Goal: Transaction & Acquisition: Book appointment/travel/reservation

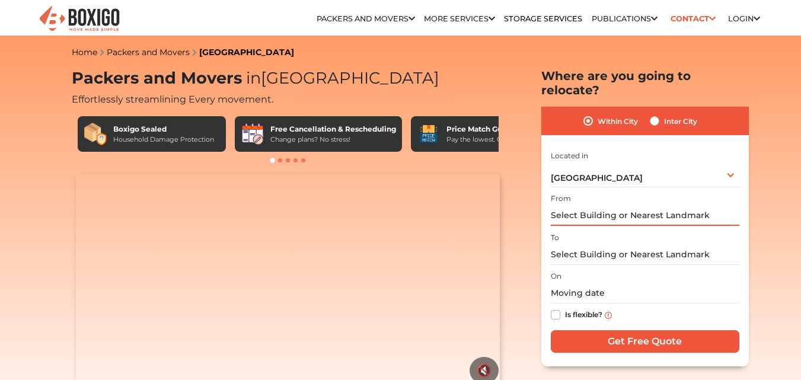
click at [597, 205] on input "text" at bounding box center [644, 215] width 188 height 21
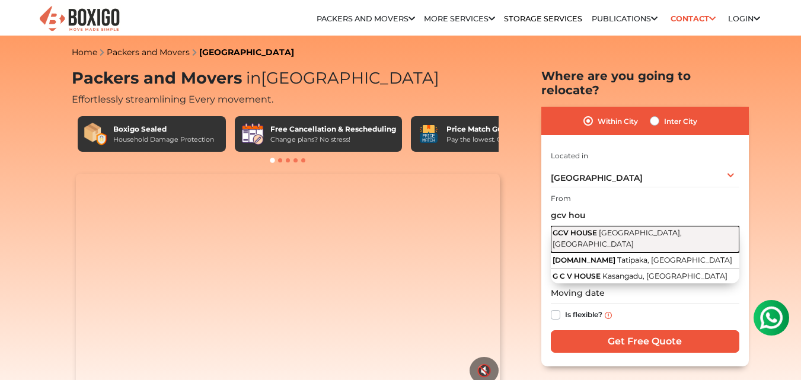
click at [594, 228] on span "GCV HOUSE" at bounding box center [574, 232] width 44 height 9
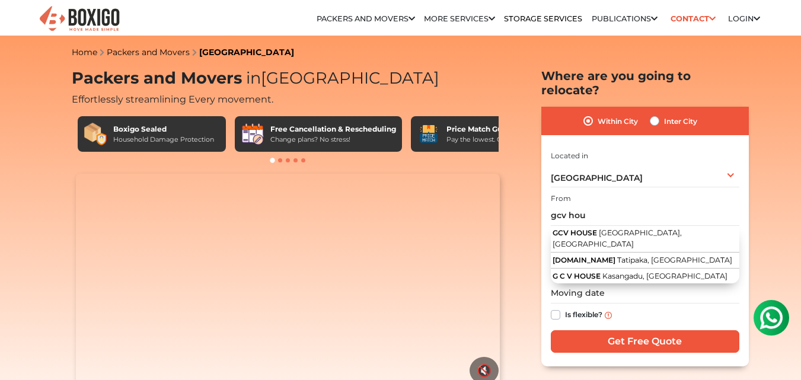
type input "[GEOGRAPHIC_DATA]"
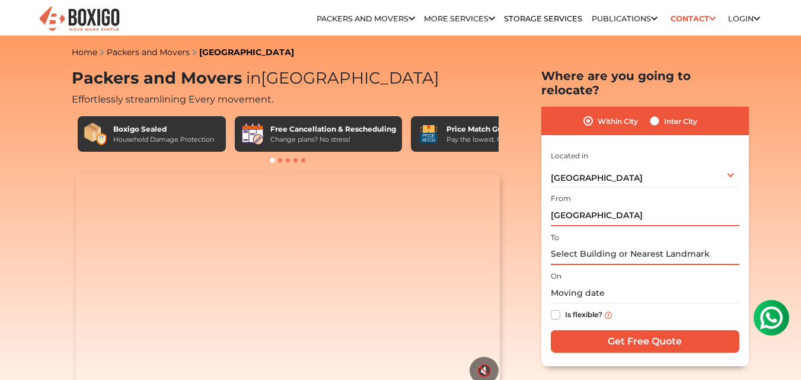
click at [586, 244] on input "text" at bounding box center [644, 254] width 188 height 21
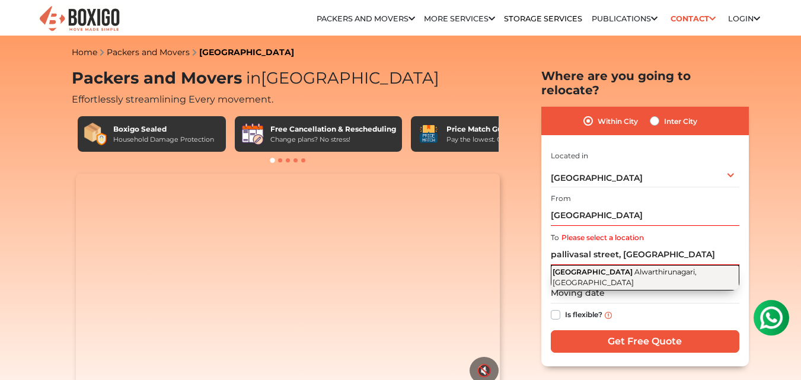
click at [624, 267] on span "Alwarthirunagari, [GEOGRAPHIC_DATA]" at bounding box center [624, 277] width 144 height 20
type input "[GEOGRAPHIC_DATA], [GEOGRAPHIC_DATA], [GEOGRAPHIC_DATA]"
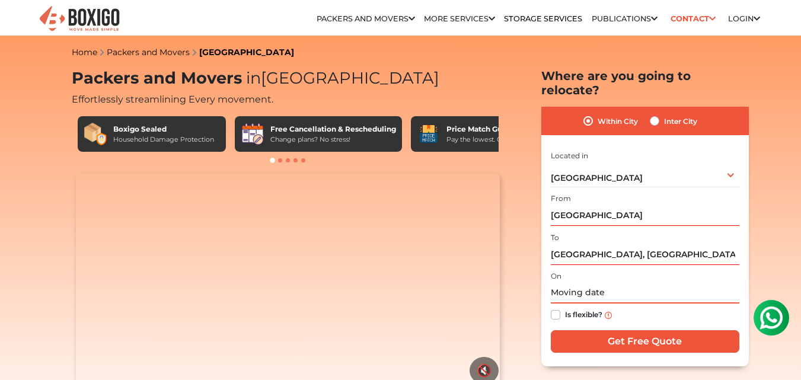
click at [599, 283] on input "text" at bounding box center [644, 293] width 188 height 21
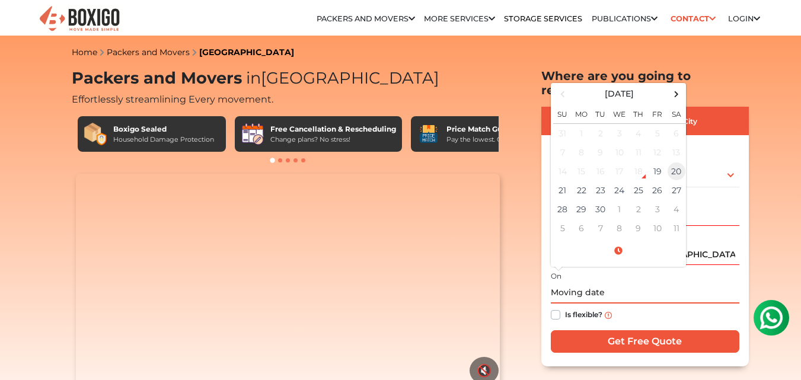
click at [674, 162] on td "20" at bounding box center [676, 171] width 19 height 19
click at [608, 283] on input "[DATE] 12:00 AM" at bounding box center [644, 293] width 188 height 21
type input "[DATE] 10:00 AM"
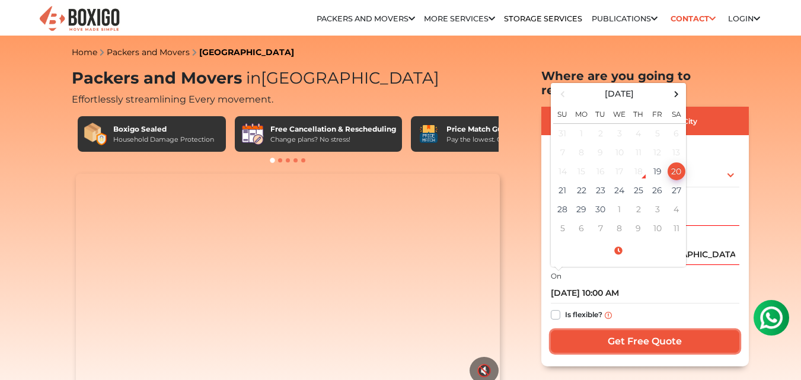
click at [629, 330] on input "Get Free Quote" at bounding box center [644, 341] width 188 height 23
